Goal: Find contact information: Find contact information

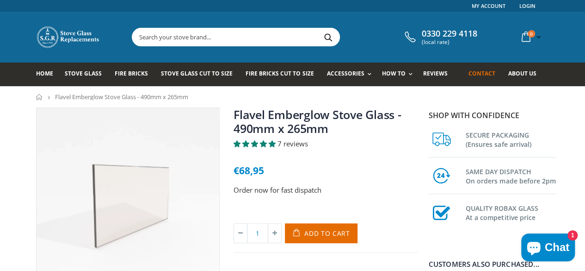
click at [495, 72] on span "Contact" at bounding box center [481, 73] width 27 height 8
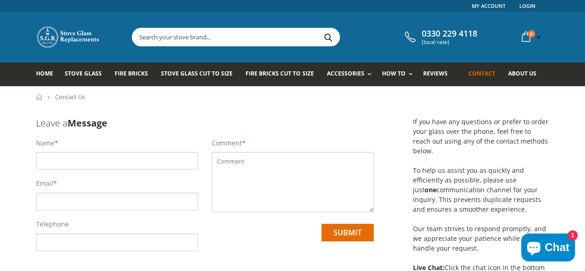
click at [447, 37] on span "0330 229 4118" at bounding box center [450, 34] width 56 height 10
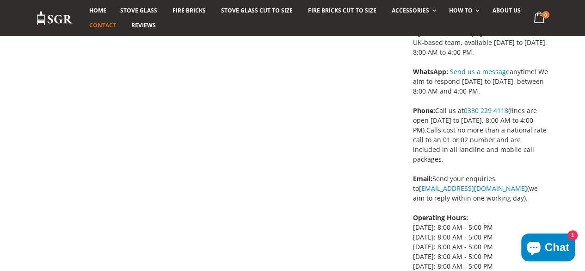
scroll to position [7, 0]
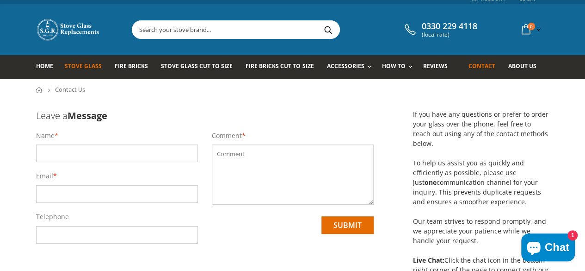
click at [68, 62] on span "Stove Glass" at bounding box center [83, 66] width 37 height 8
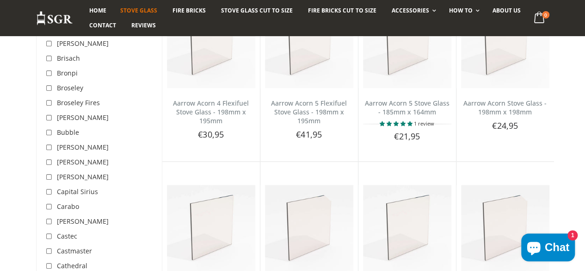
scroll to position [426, 0]
